Goal: Transaction & Acquisition: Purchase product/service

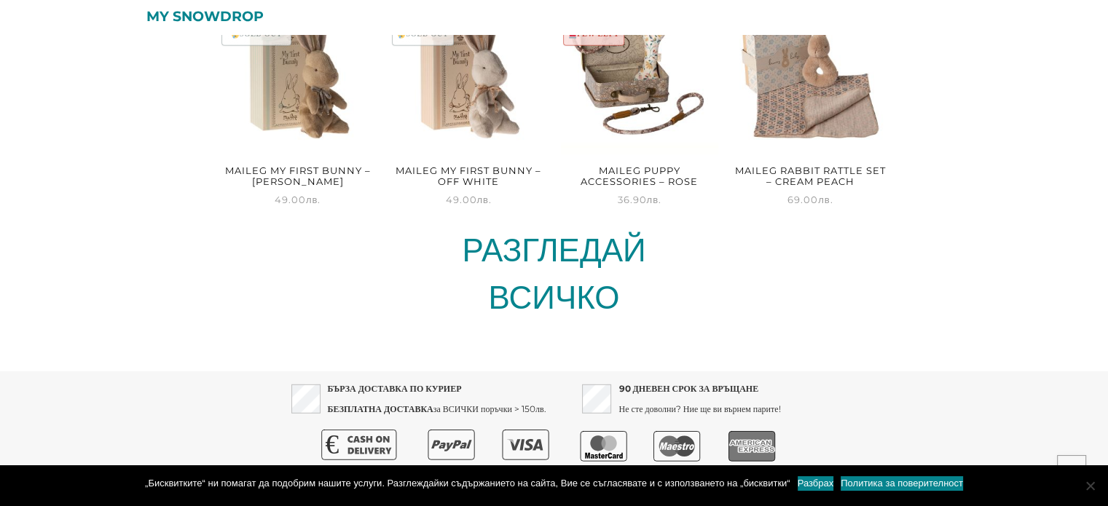
scroll to position [4050, 0]
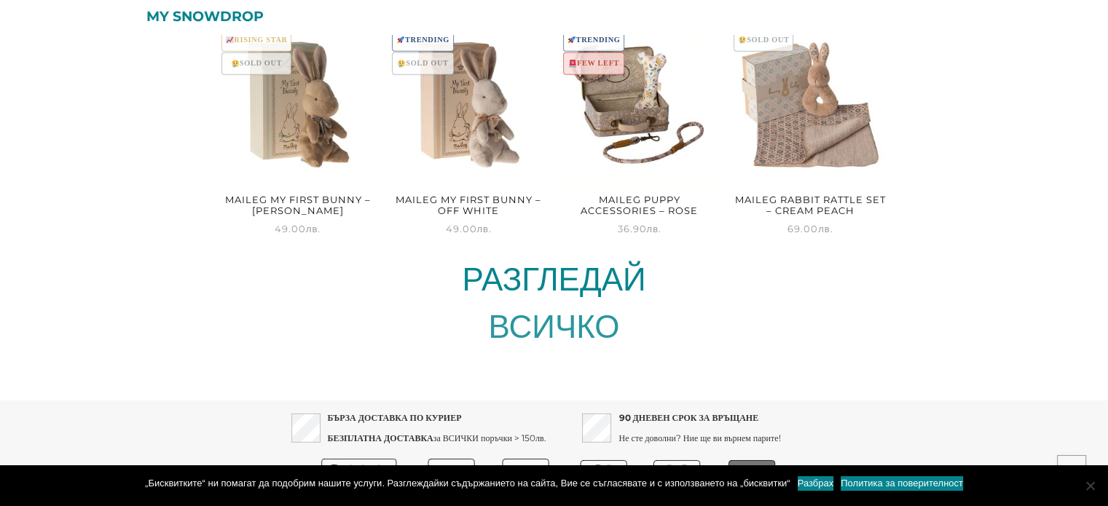
click at [558, 307] on link "ВСИЧКО" at bounding box center [554, 326] width 131 height 39
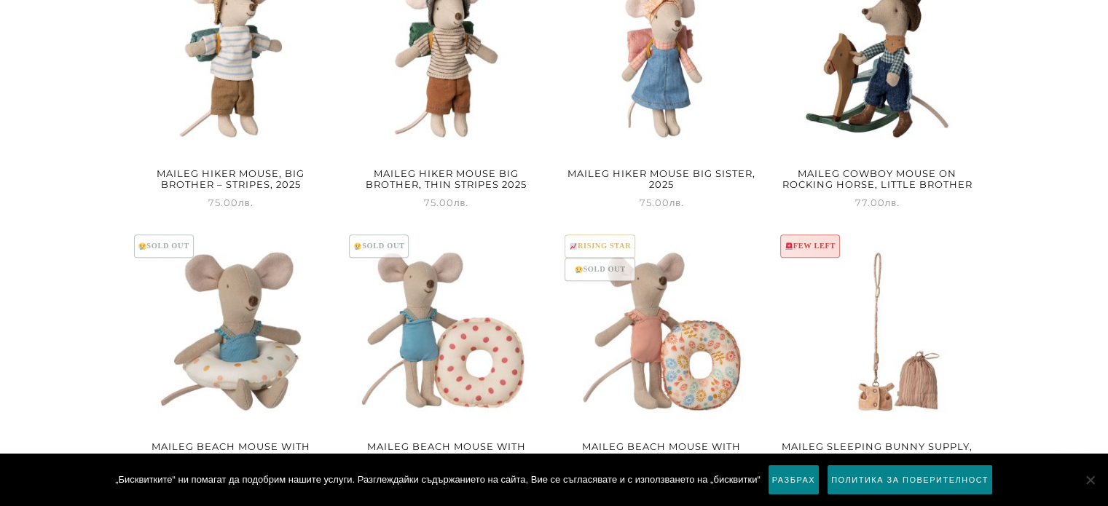
scroll to position [1894, 0]
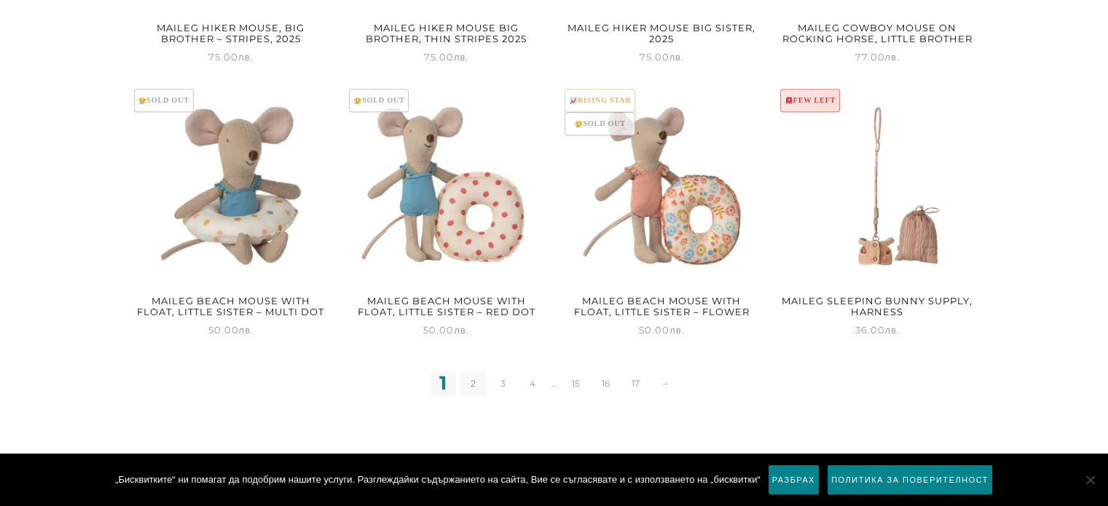
click at [475, 382] on link "2" at bounding box center [472, 383] width 25 height 25
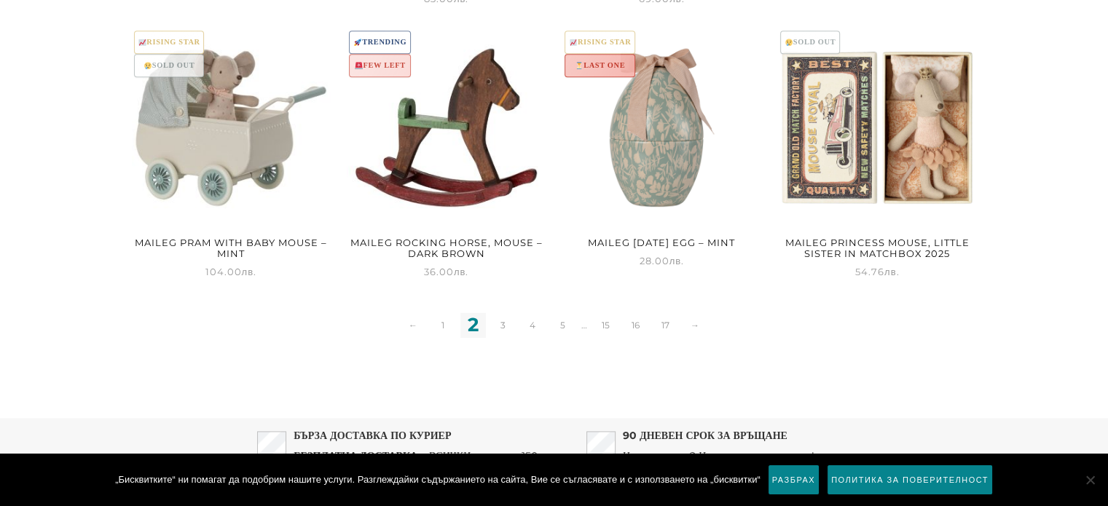
scroll to position [2048, 0]
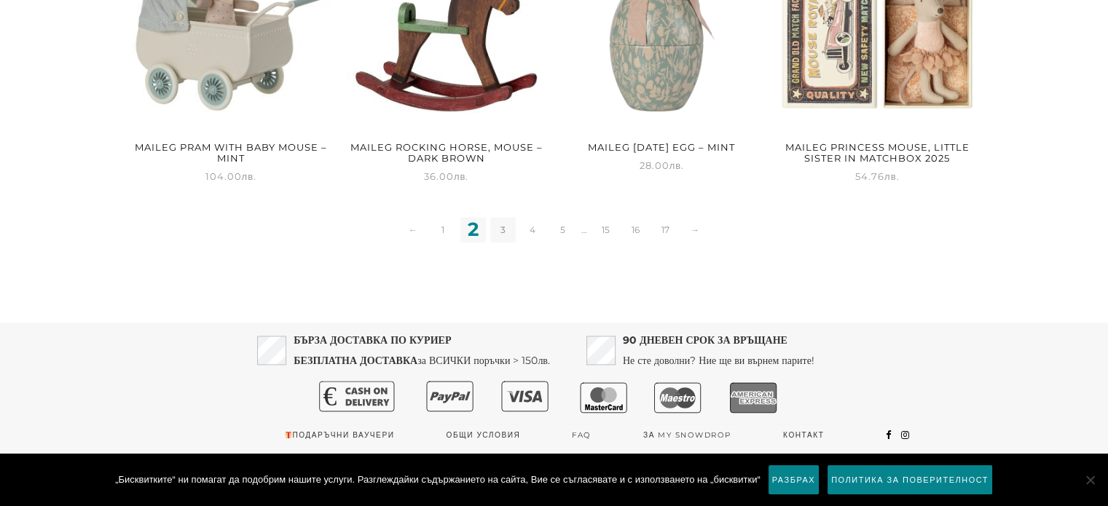
click at [501, 229] on link "3" at bounding box center [502, 229] width 25 height 25
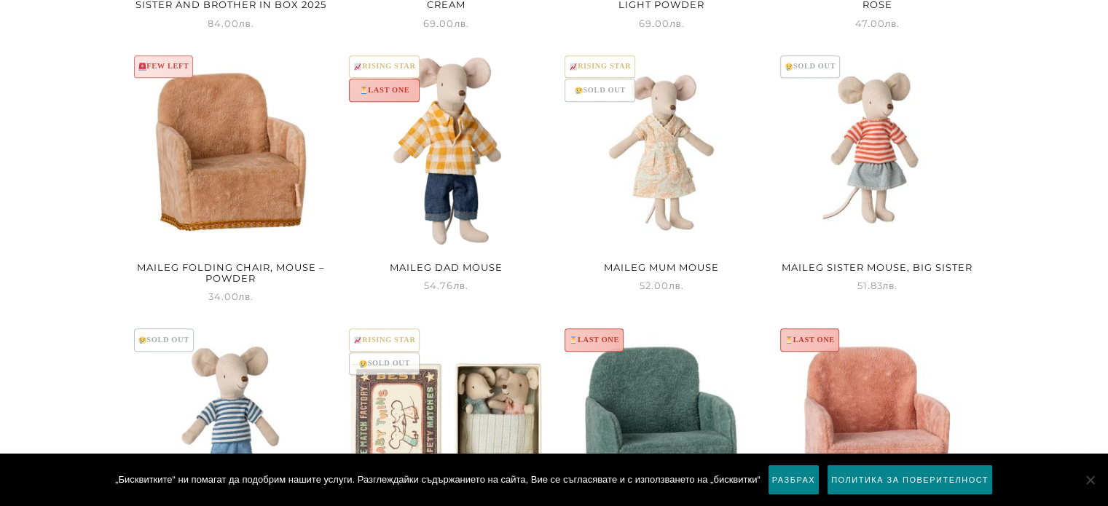
scroll to position [1136, 0]
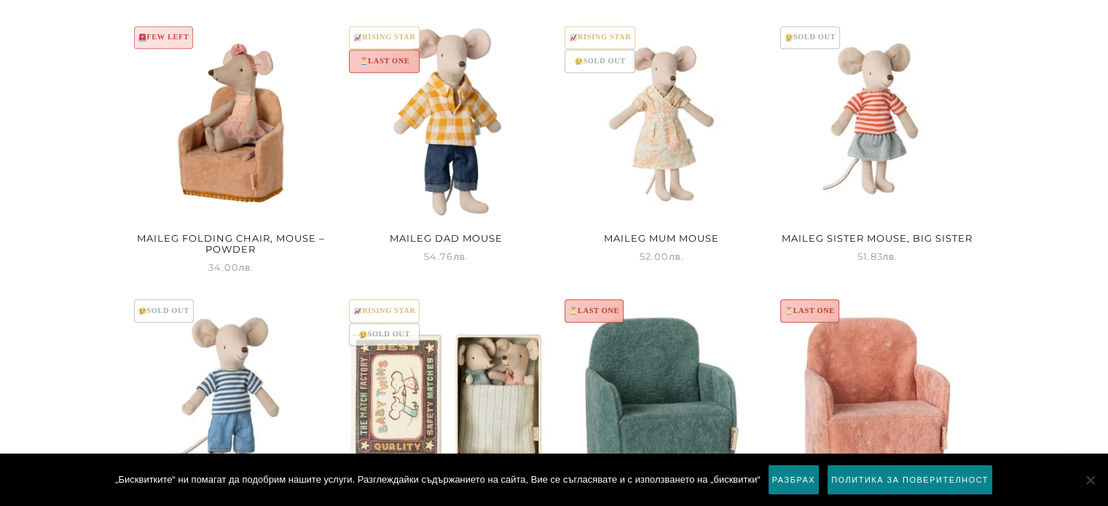
click at [227, 154] on img at bounding box center [231, 122] width 199 height 199
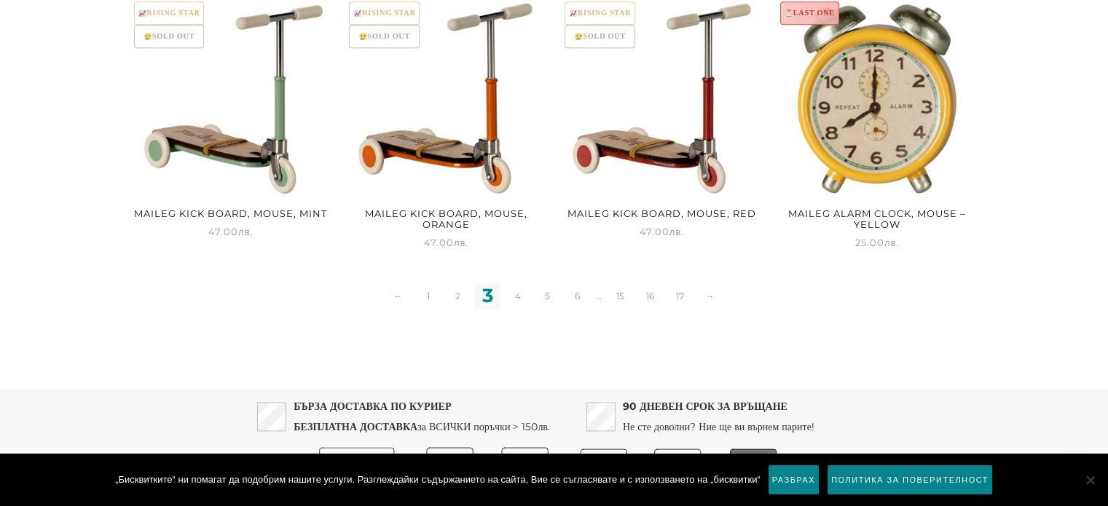
scroll to position [2040, 0]
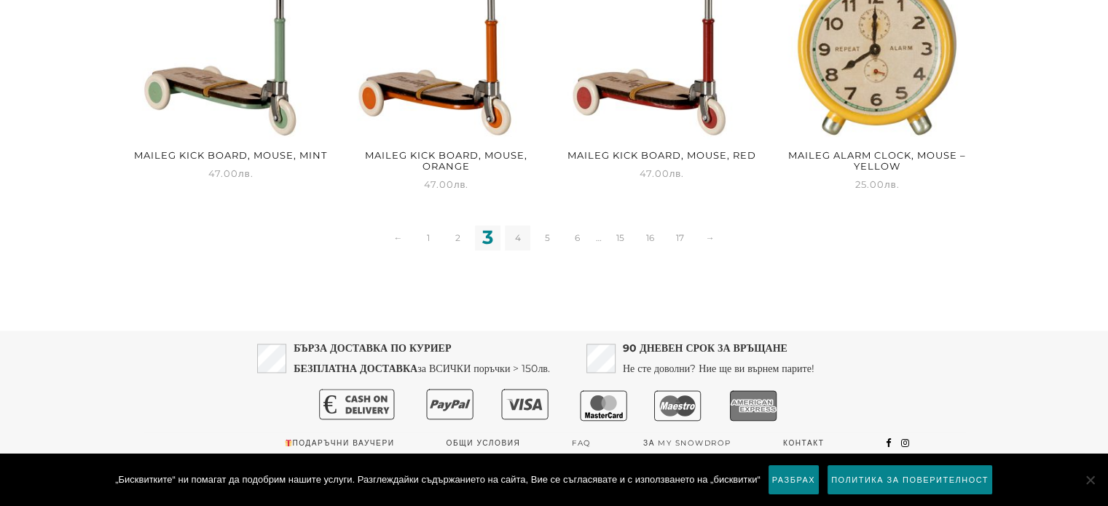
click at [512, 238] on link "4" at bounding box center [517, 237] width 25 height 25
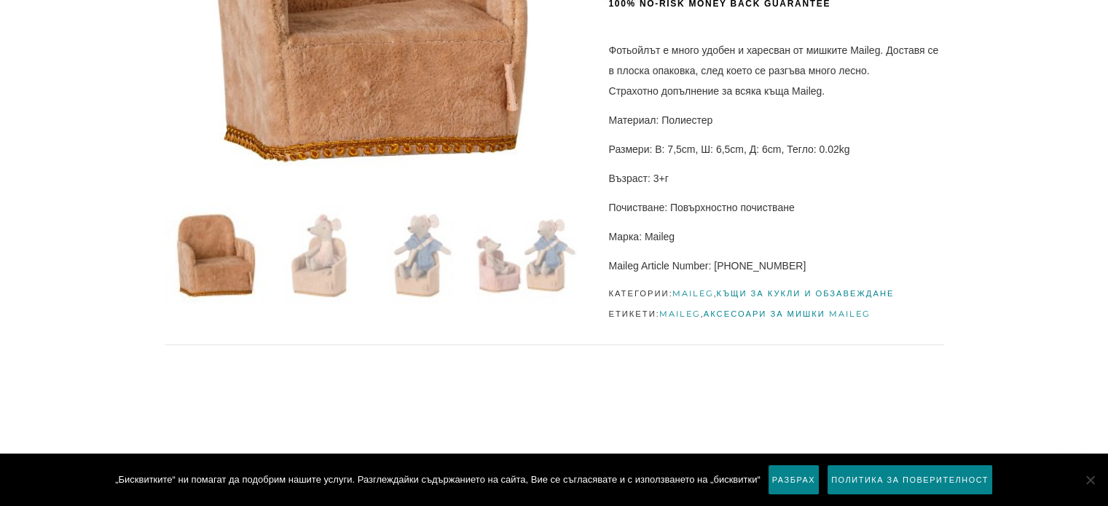
scroll to position [230, 0]
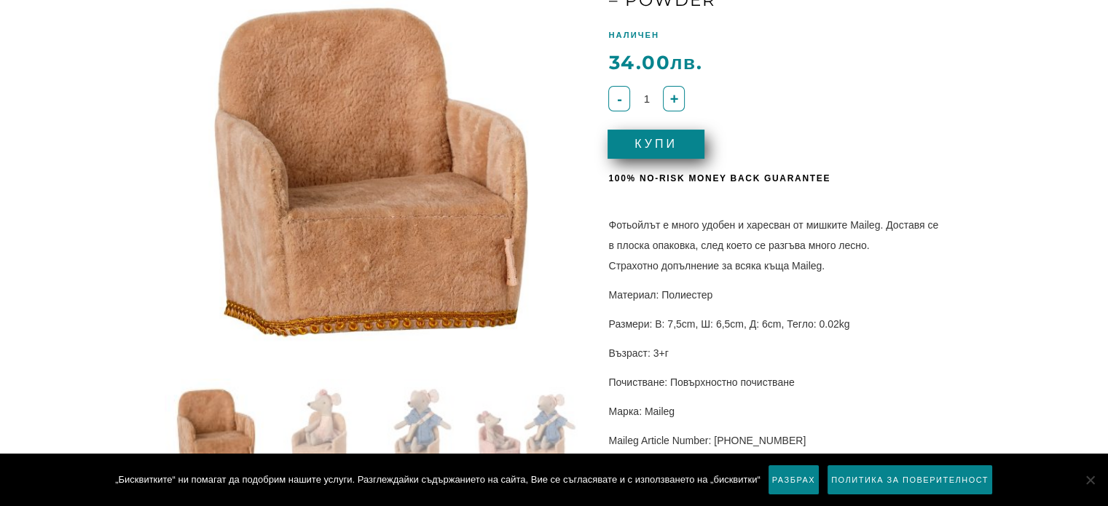
click at [691, 132] on button "Купи" at bounding box center [655, 144] width 96 height 29
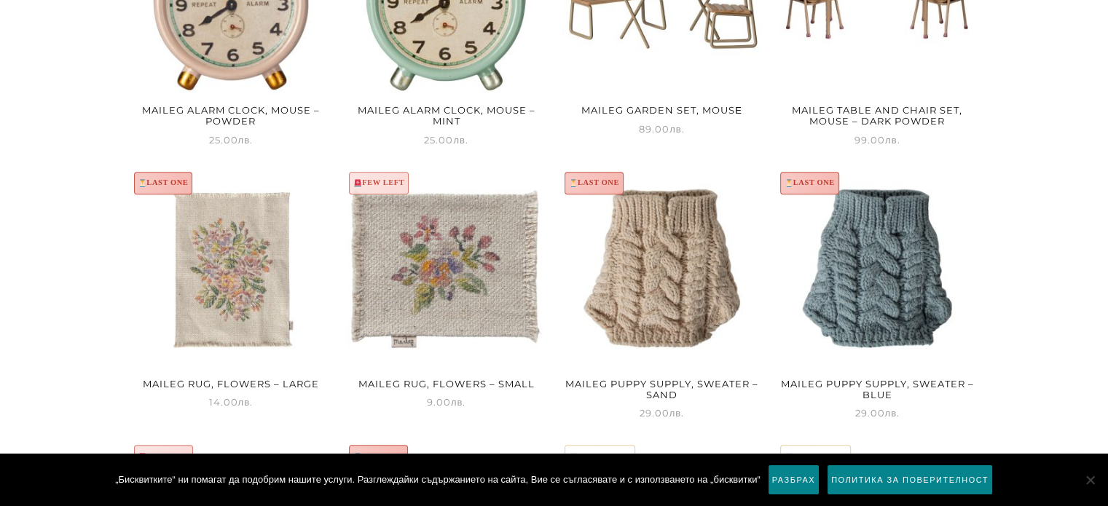
scroll to position [1049, 0]
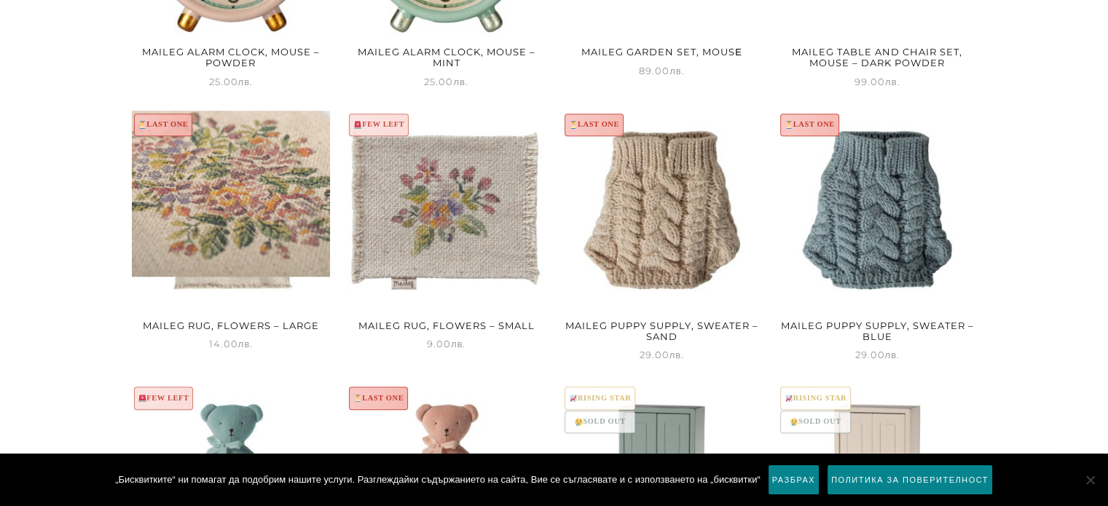
click at [286, 197] on img at bounding box center [231, 193] width 199 height 165
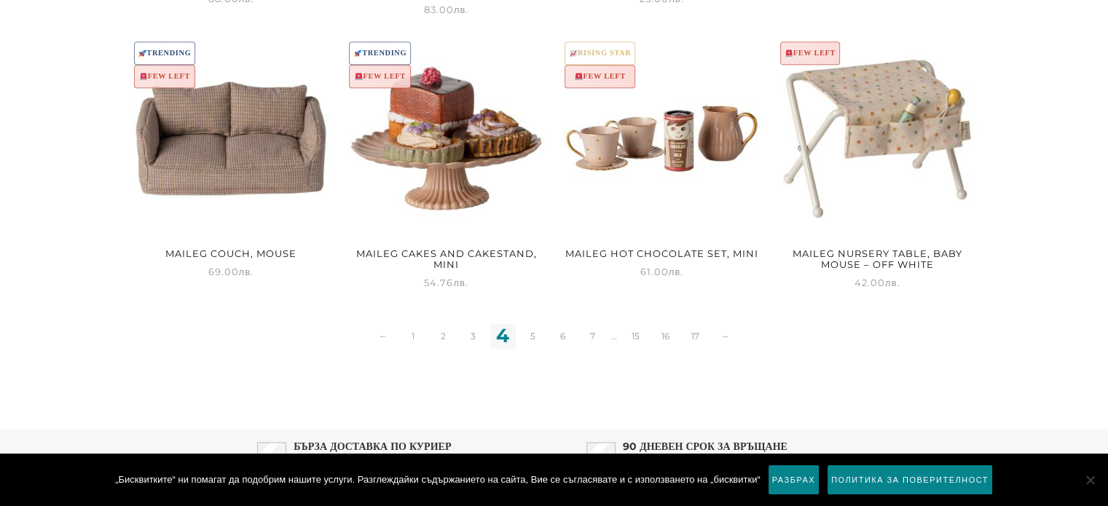
scroll to position [1981, 0]
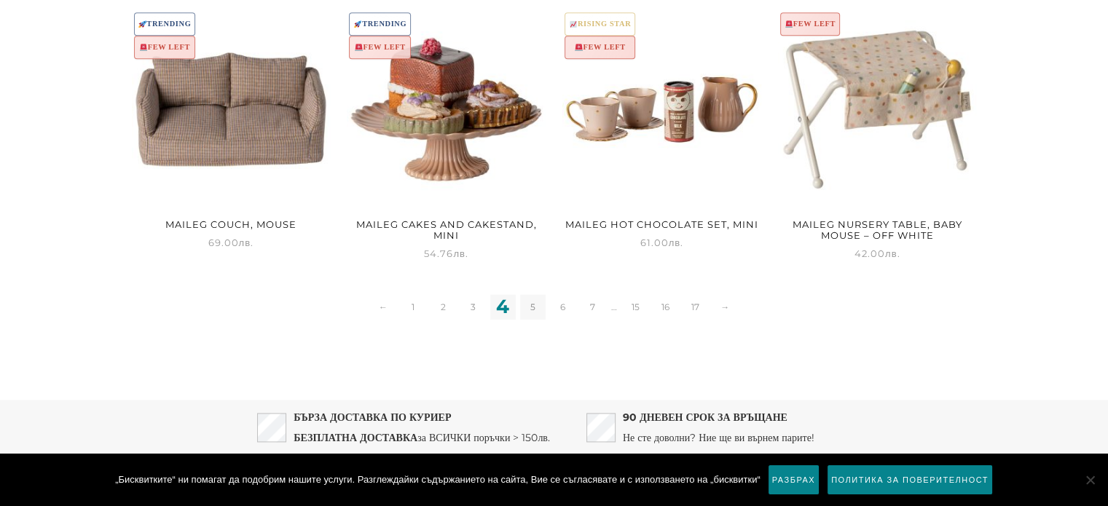
click at [527, 294] on link "5" at bounding box center [532, 306] width 25 height 25
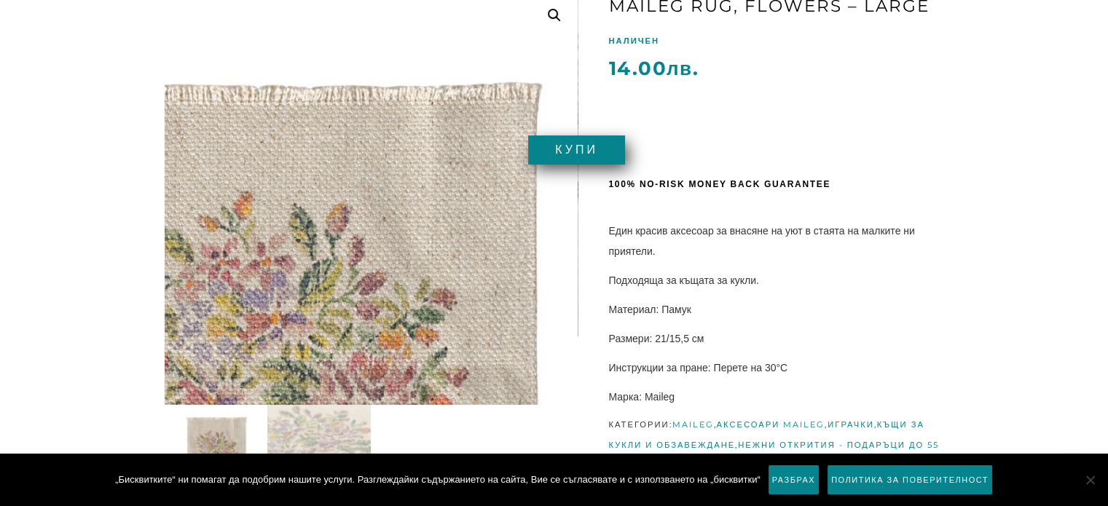
scroll to position [233, 0]
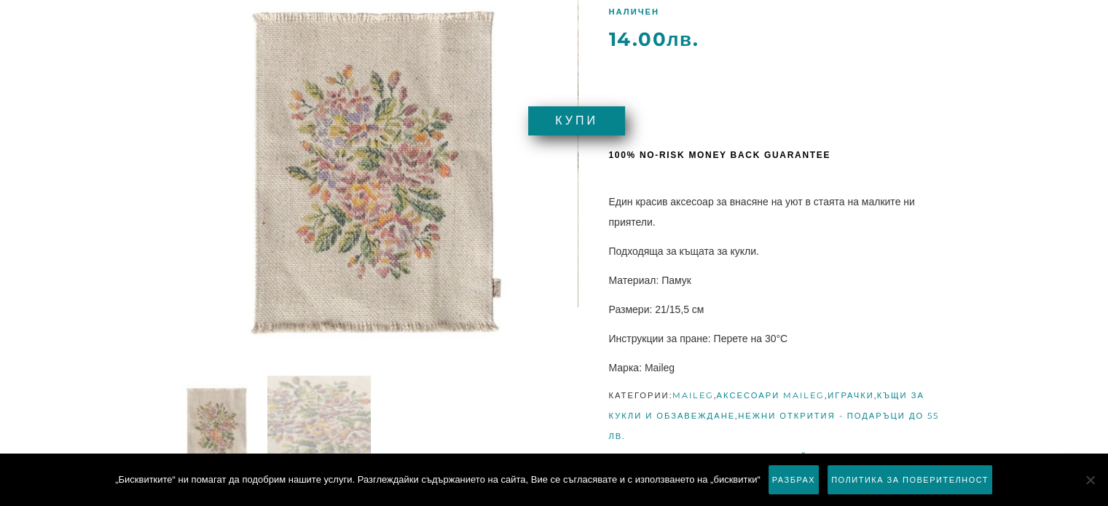
click at [562, 122] on button "Купи" at bounding box center [576, 120] width 96 height 29
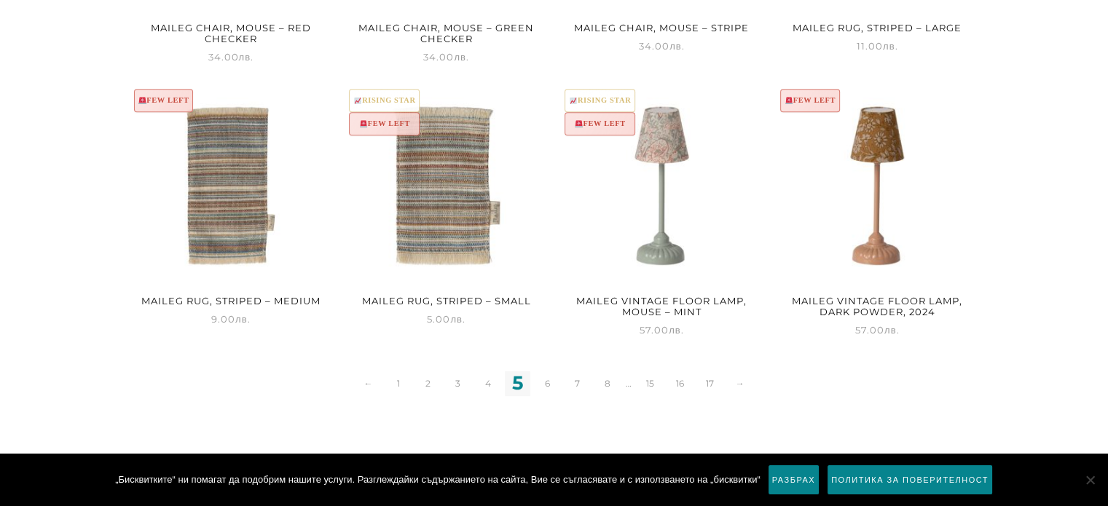
scroll to position [1923, 0]
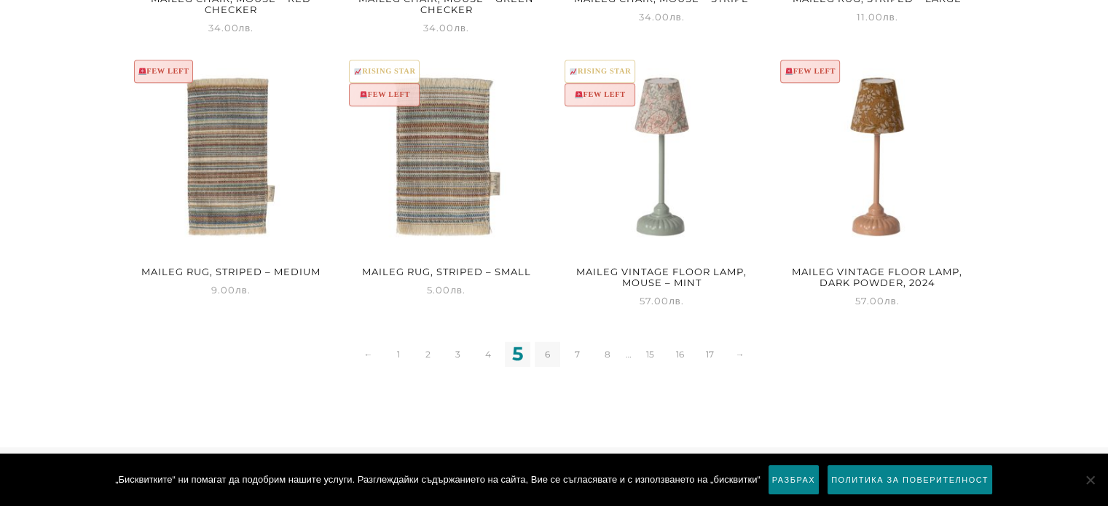
click at [545, 357] on link "6" at bounding box center [547, 354] width 25 height 25
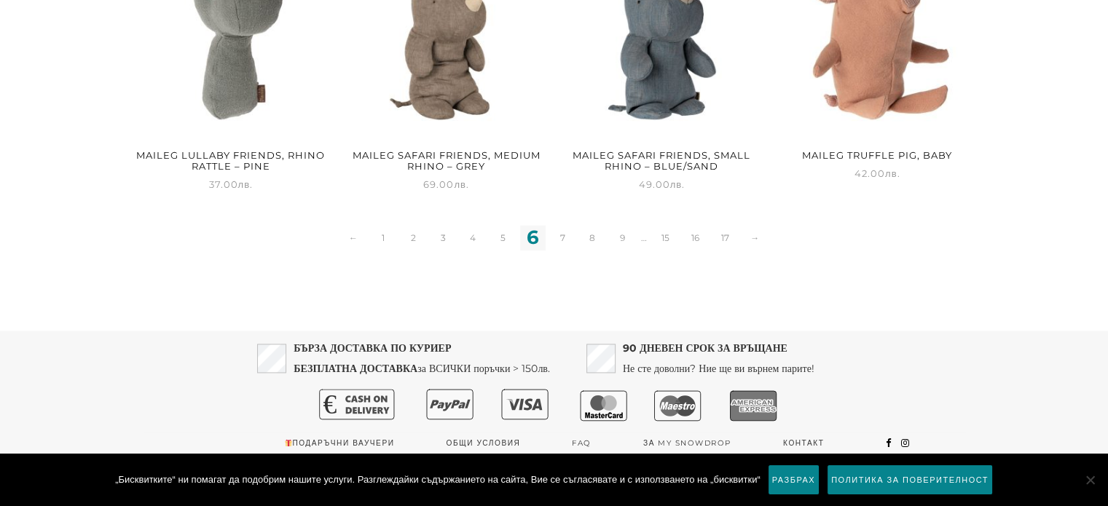
scroll to position [2048, 0]
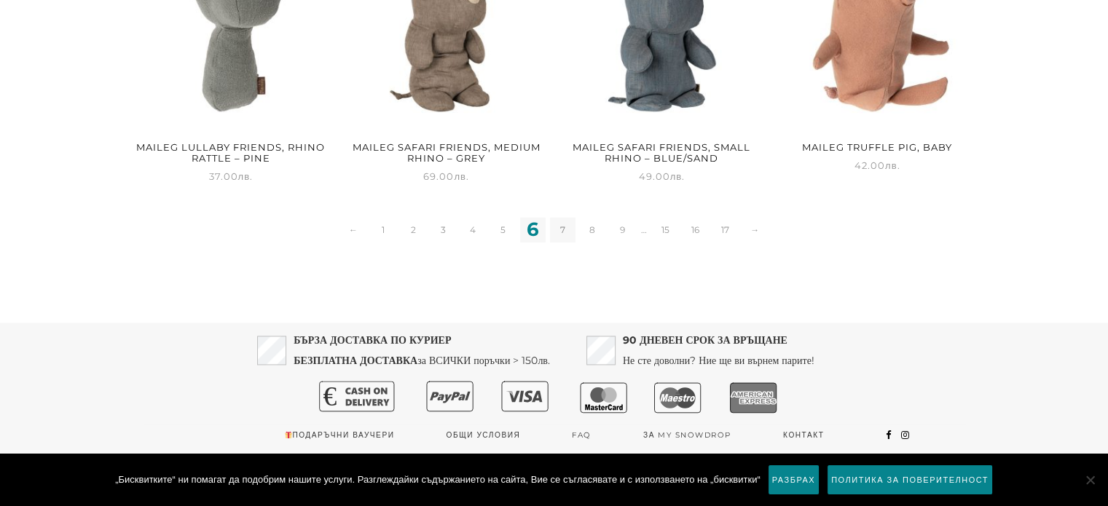
click at [567, 227] on link "7" at bounding box center [562, 229] width 25 height 25
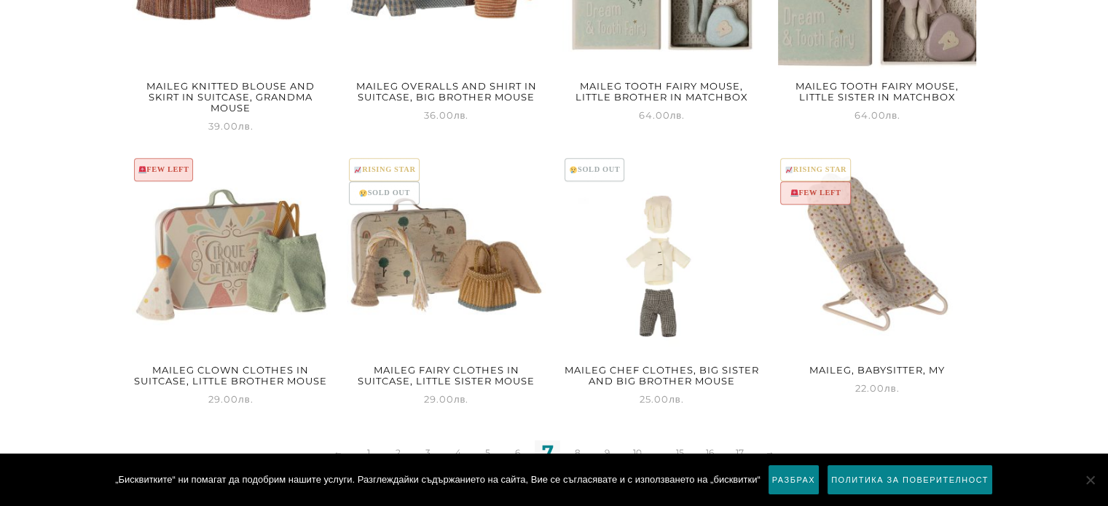
scroll to position [1865, 0]
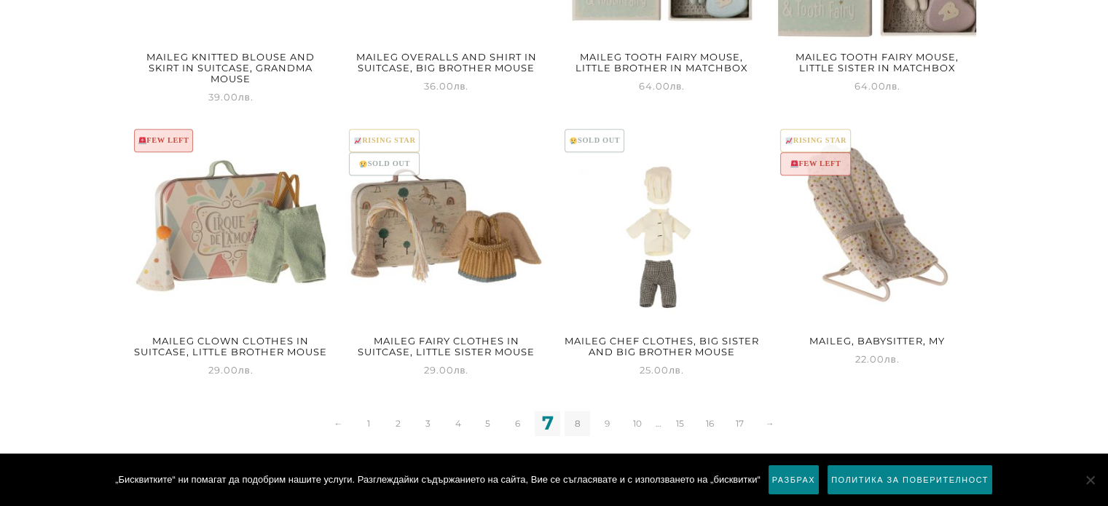
click at [574, 418] on link "8" at bounding box center [577, 423] width 25 height 25
click at [790, 480] on link "Разбрах" at bounding box center [794, 480] width 74 height 31
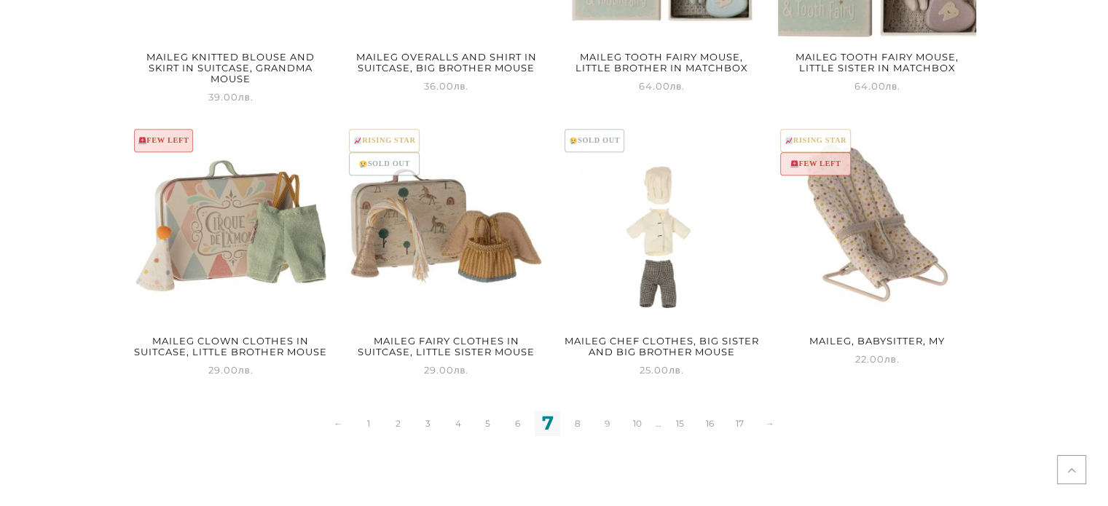
click at [545, 422] on span "7" at bounding box center [547, 423] width 25 height 25
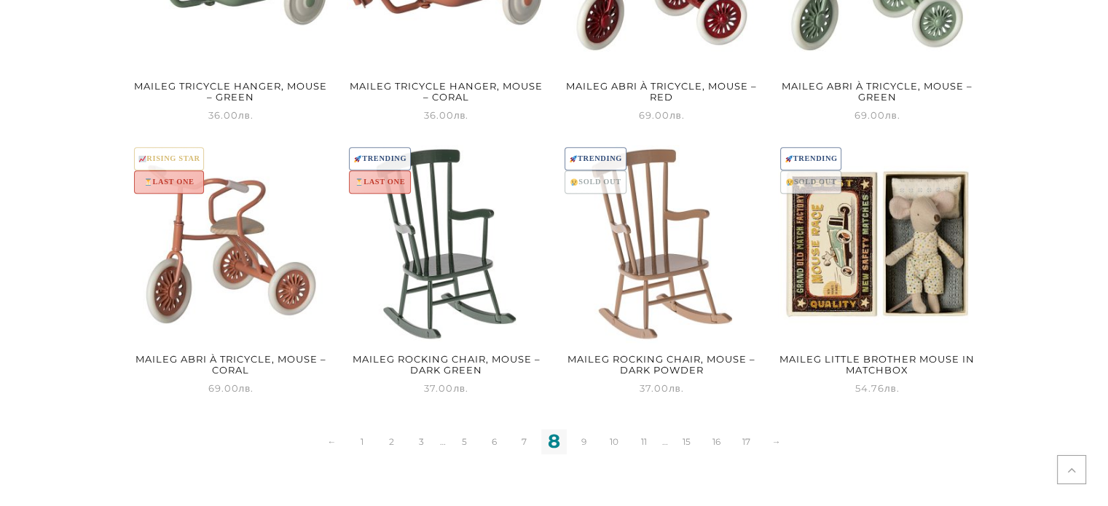
scroll to position [1865, 0]
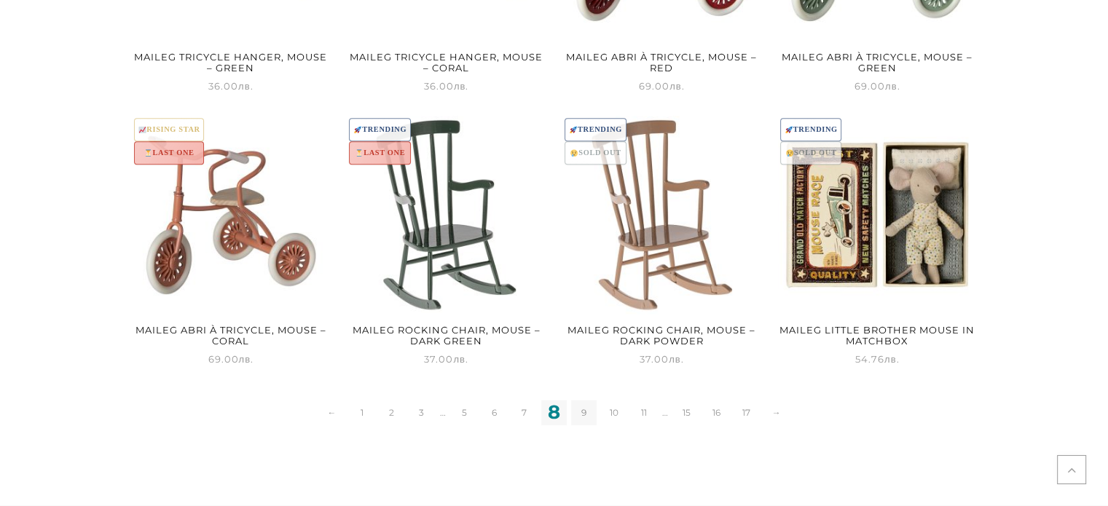
click at [586, 412] on link "9" at bounding box center [583, 412] width 25 height 25
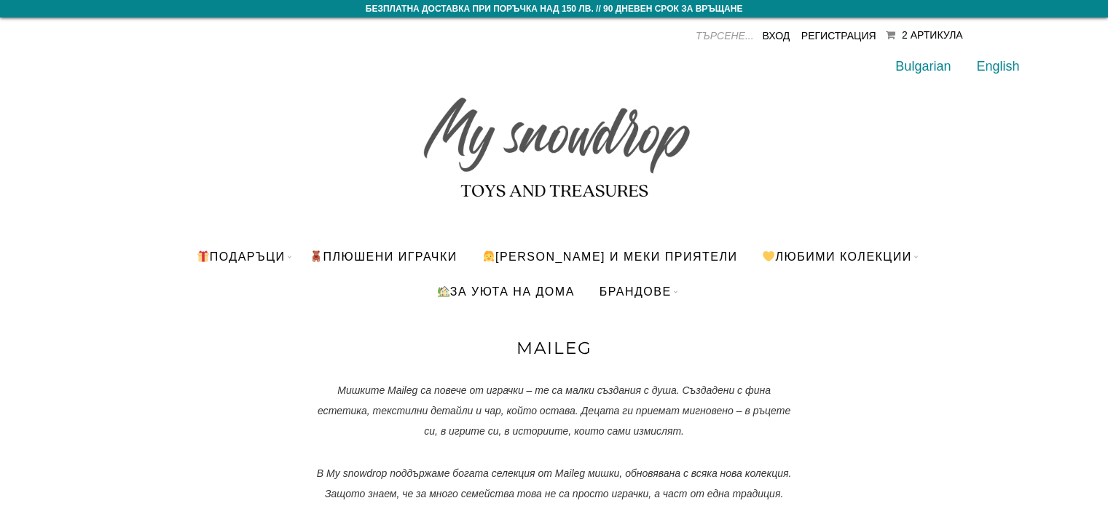
click at [525, 169] on img at bounding box center [554, 140] width 277 height 138
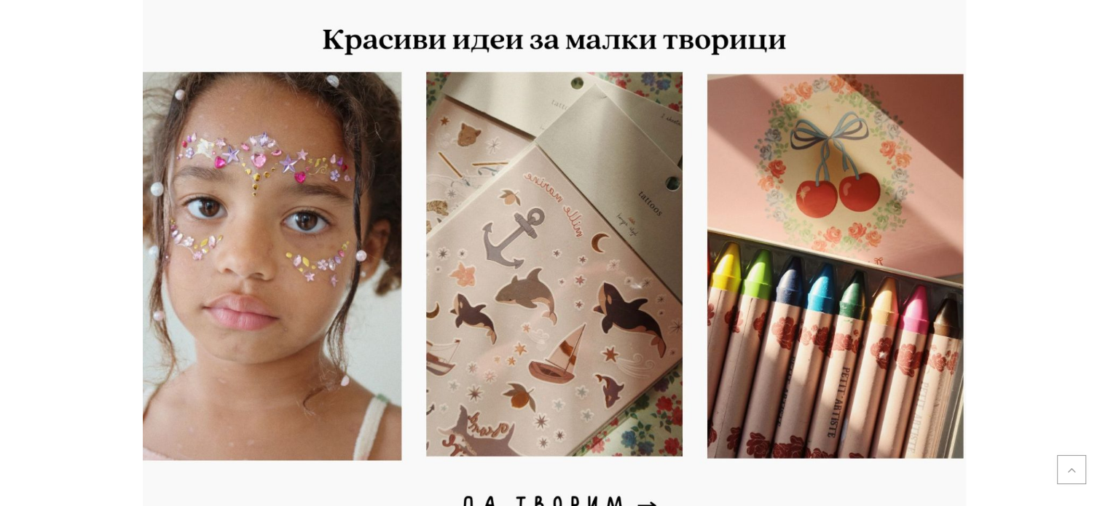
scroll to position [3846, 0]
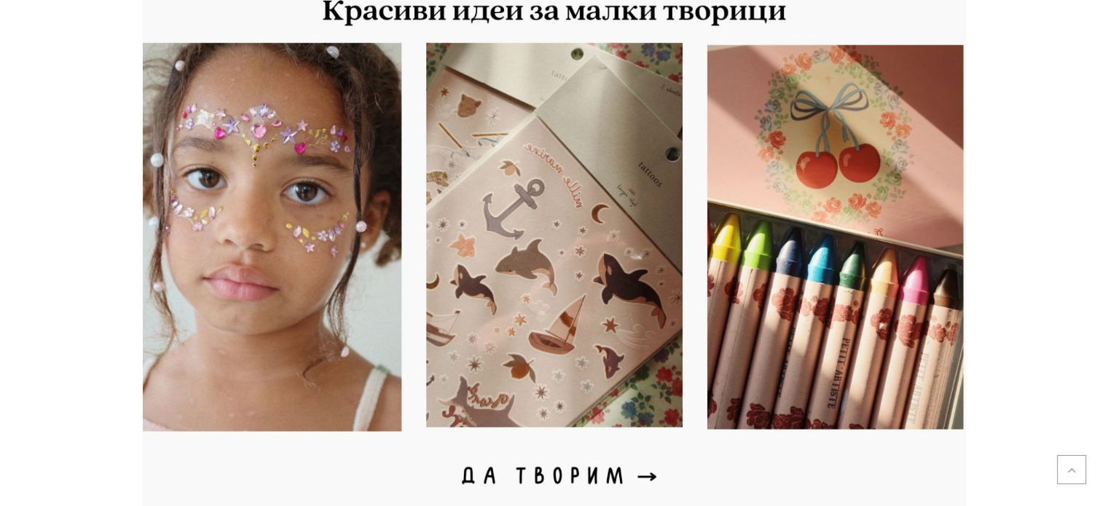
click at [219, 155] on img at bounding box center [554, 237] width 823 height 548
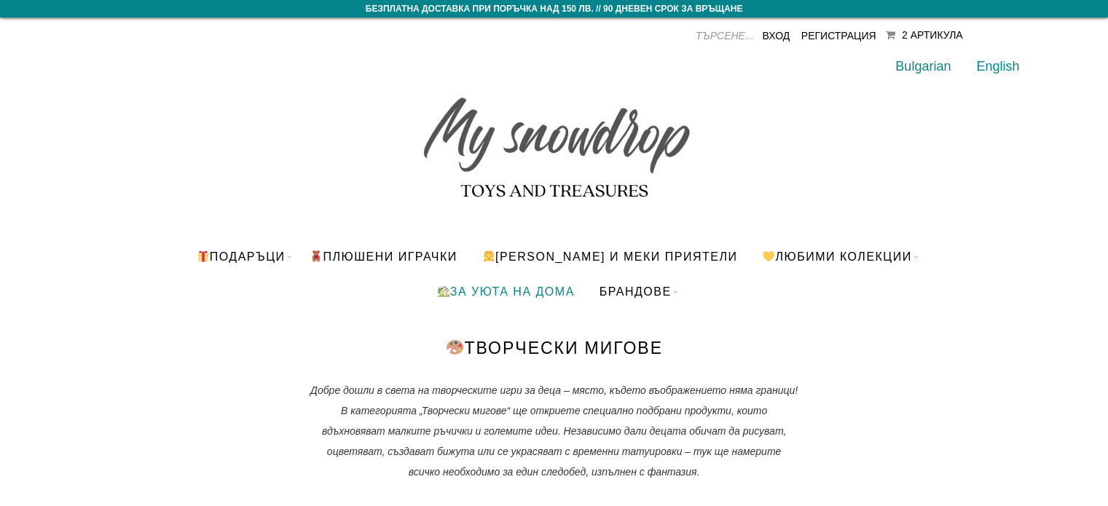
click at [553, 286] on link "За уюта на дома" at bounding box center [505, 291] width 160 height 35
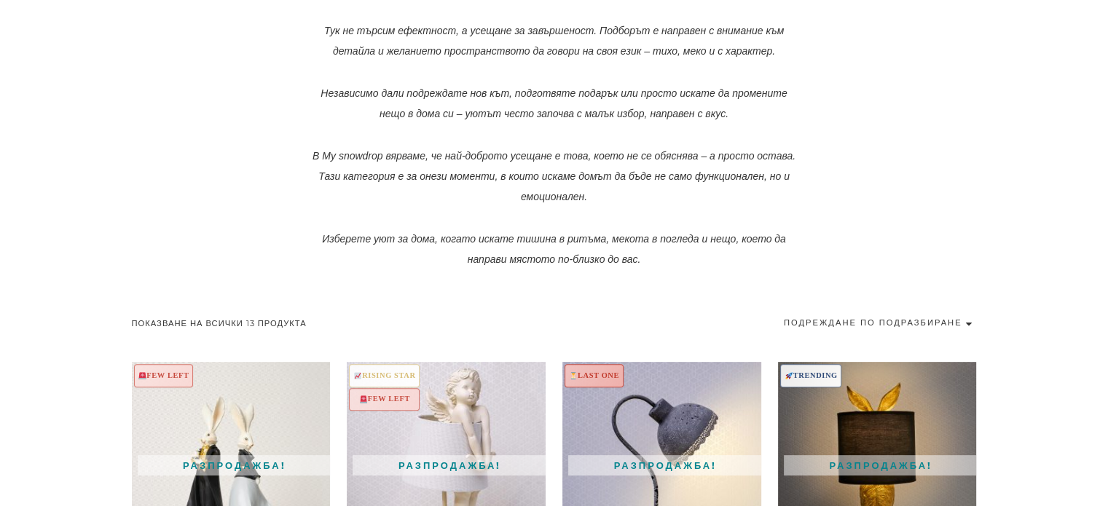
scroll to position [147, 0]
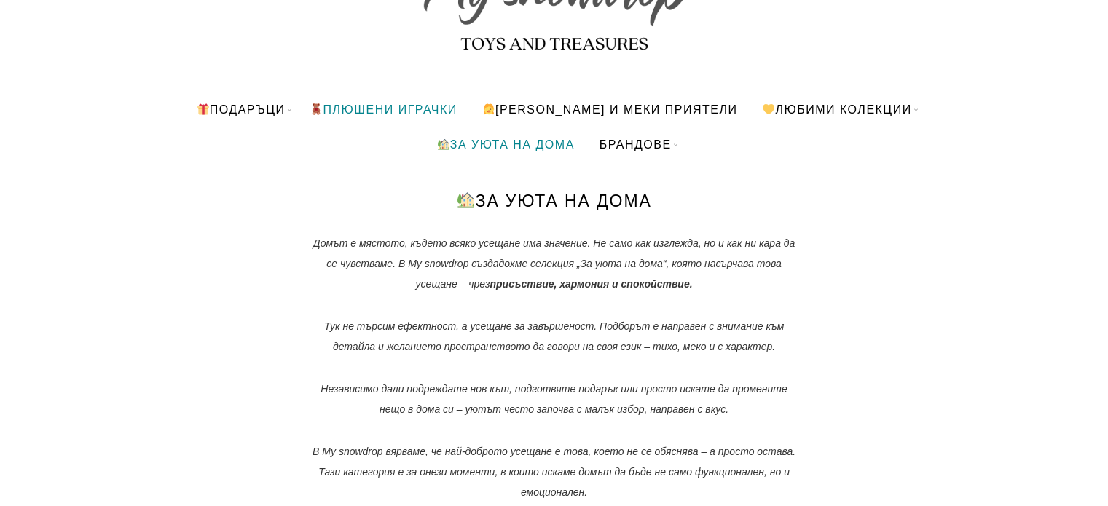
click at [431, 114] on link "ПЛЮШЕНИ ИГРАЧКИ" at bounding box center [383, 109] width 169 height 35
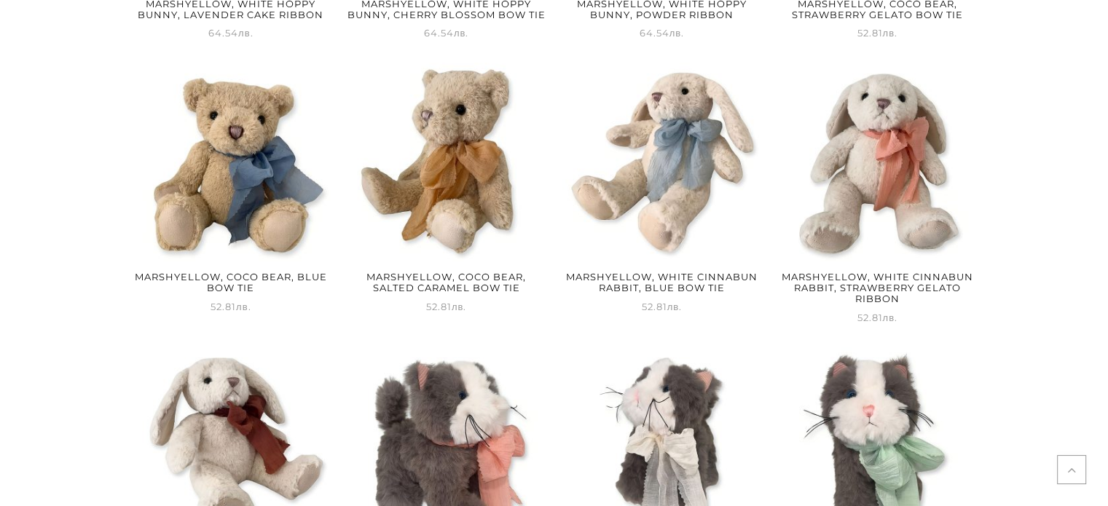
scroll to position [1771, 0]
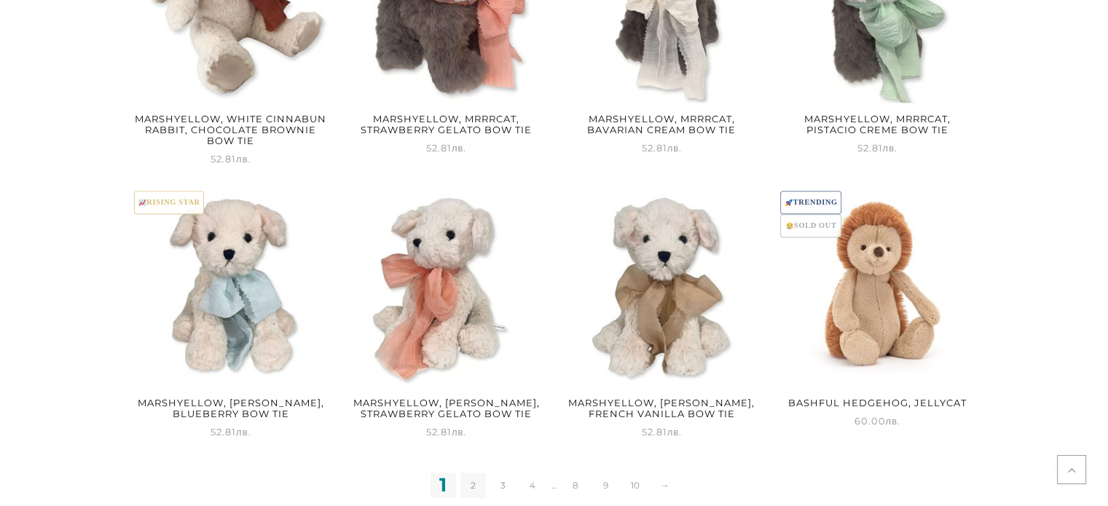
click at [471, 491] on link "2" at bounding box center [472, 485] width 25 height 25
